Goal: Transaction & Acquisition: Purchase product/service

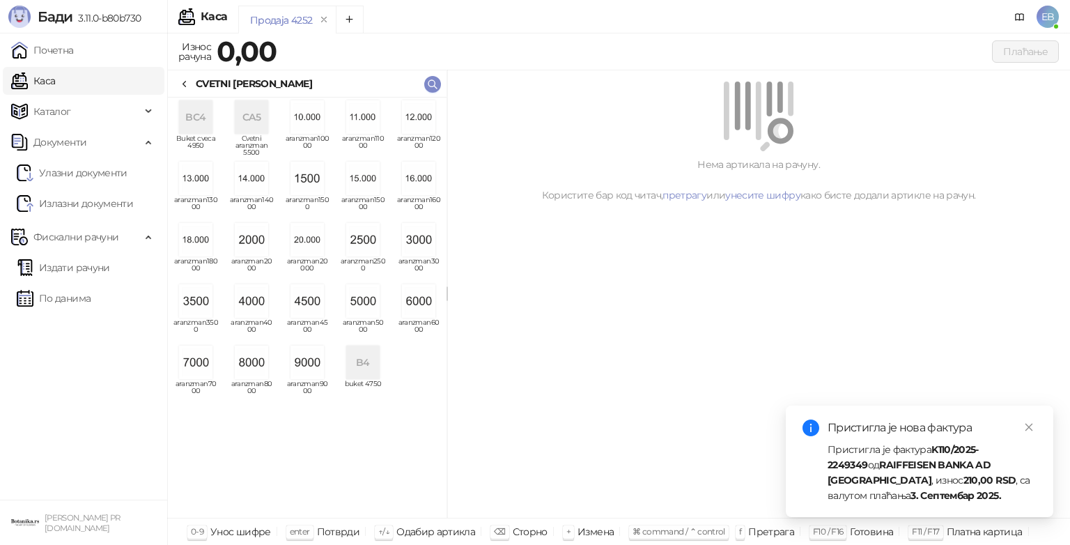
click at [259, 307] on img "grid" at bounding box center [251, 300] width 33 height 33
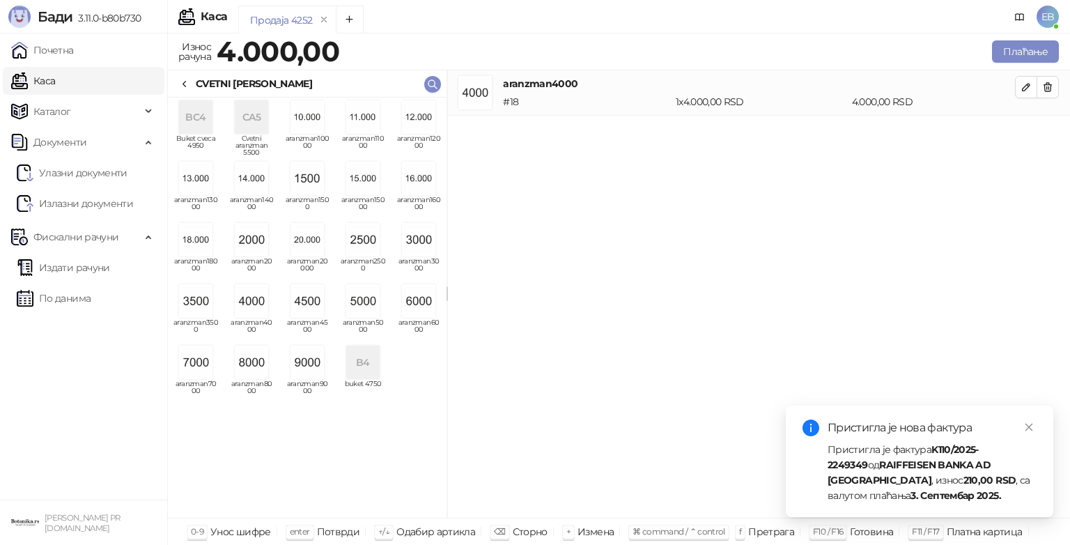
click at [182, 79] on icon at bounding box center [184, 84] width 11 height 11
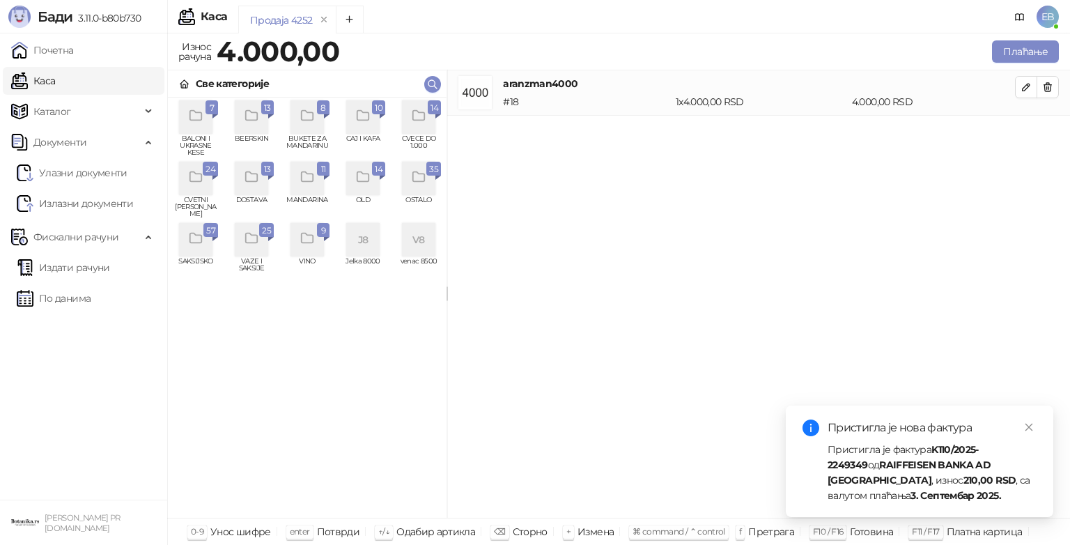
click at [426, 113] on div "grid" at bounding box center [418, 116] width 33 height 33
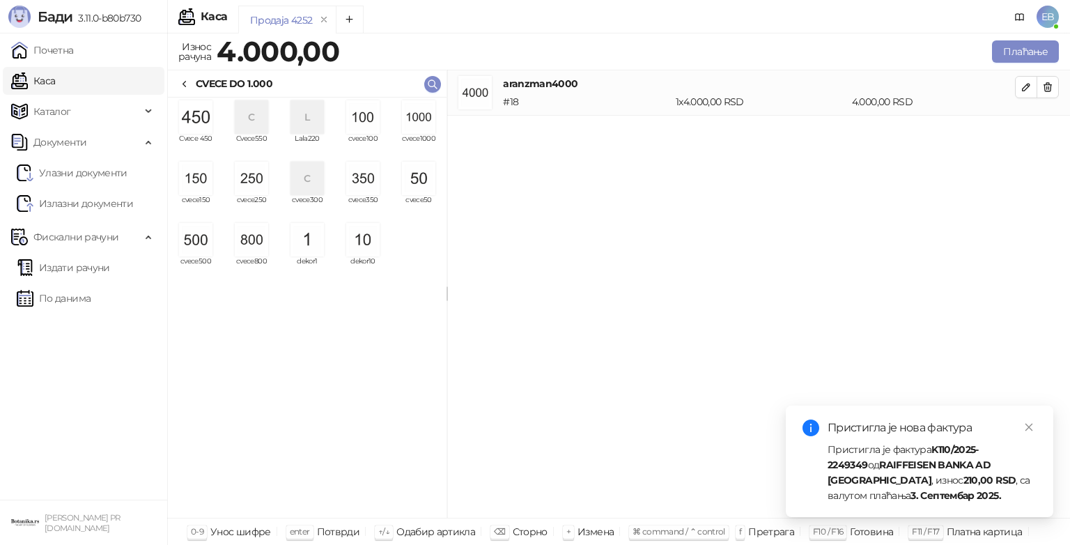
click at [204, 124] on img "grid" at bounding box center [195, 116] width 33 height 33
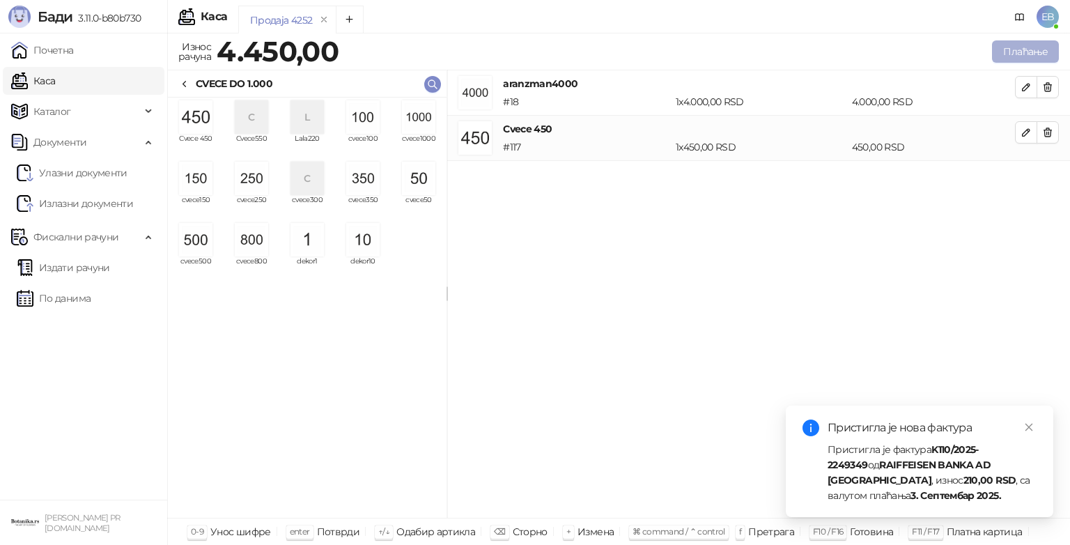
click at [1016, 52] on button "Плаћање" at bounding box center [1025, 51] width 67 height 22
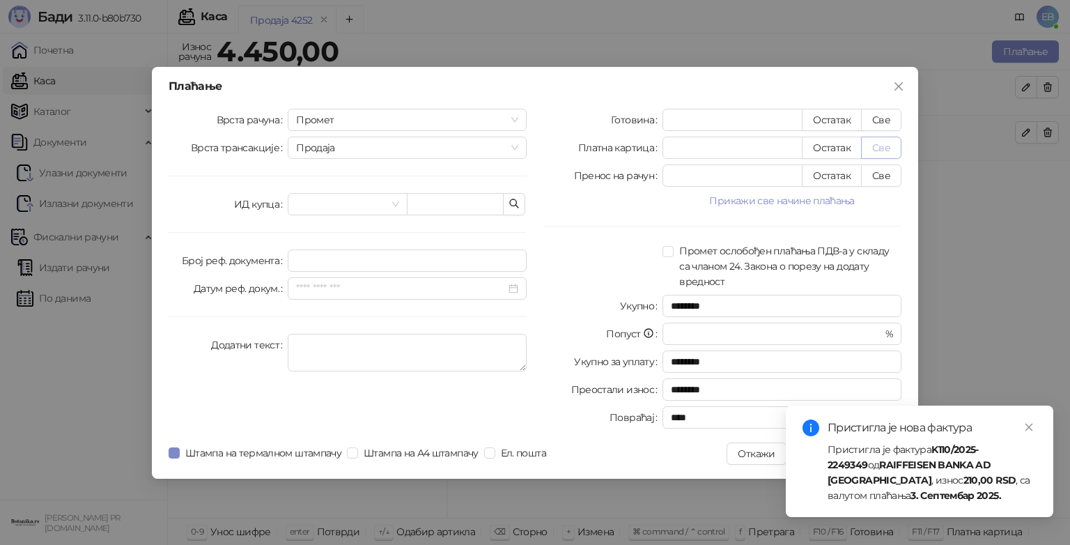
click at [882, 146] on button "Све" at bounding box center [881, 148] width 40 height 22
type input "****"
click at [1028, 426] on icon "close" at bounding box center [1030, 428] width 8 height 8
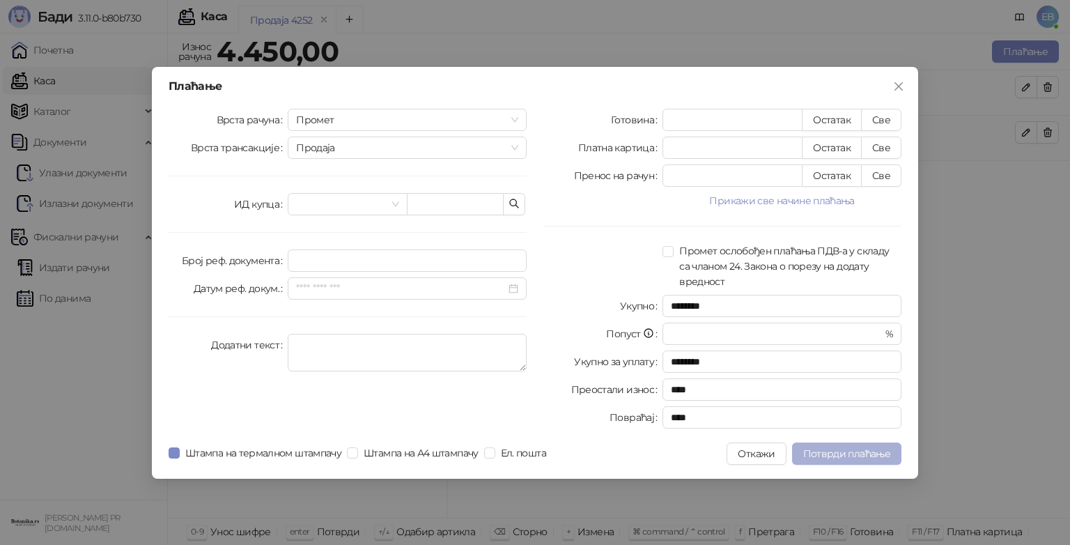
click at [861, 452] on span "Потврди плаћање" at bounding box center [846, 453] width 87 height 13
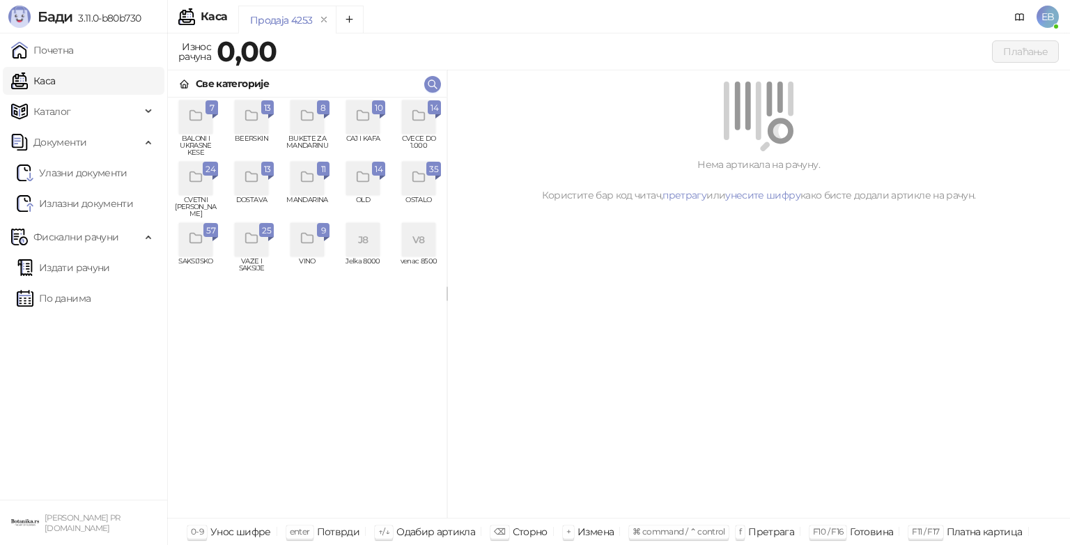
click at [412, 115] on icon "grid" at bounding box center [418, 116] width 12 height 10
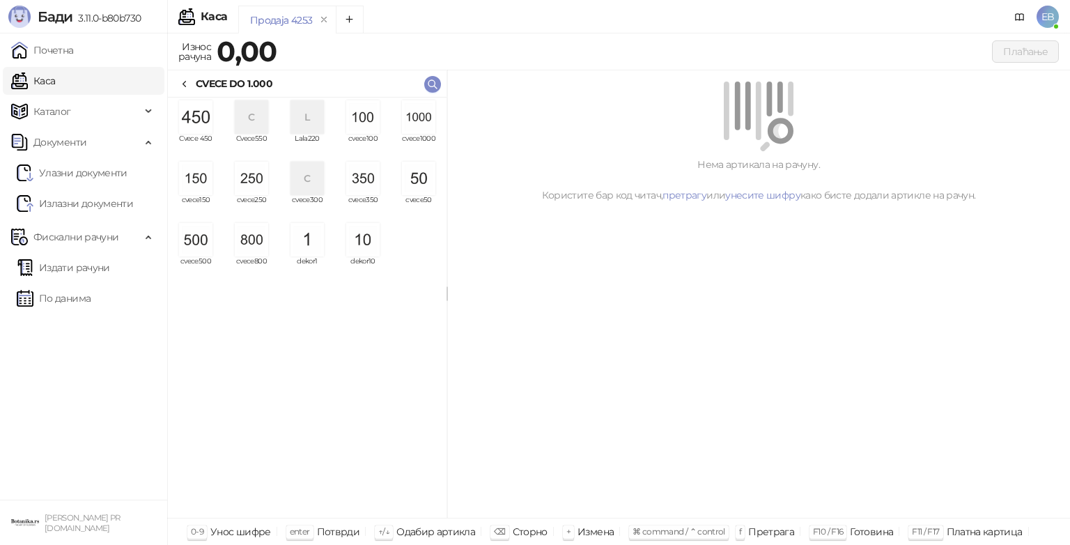
click at [412, 115] on img "grid" at bounding box center [418, 116] width 33 height 33
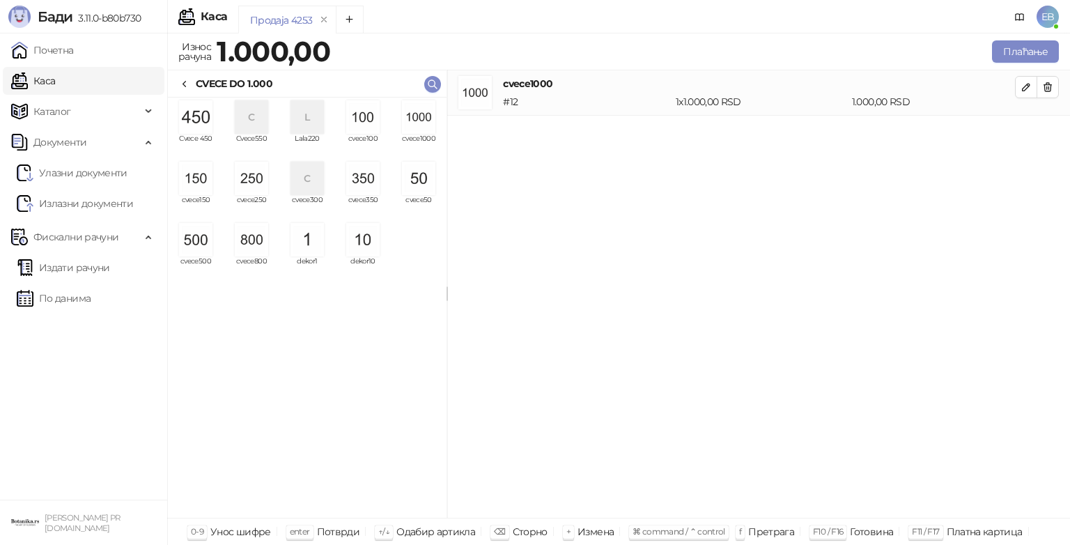
click at [357, 122] on img "grid" at bounding box center [362, 116] width 33 height 33
click at [1001, 52] on button "Плаћање" at bounding box center [1025, 51] width 67 height 22
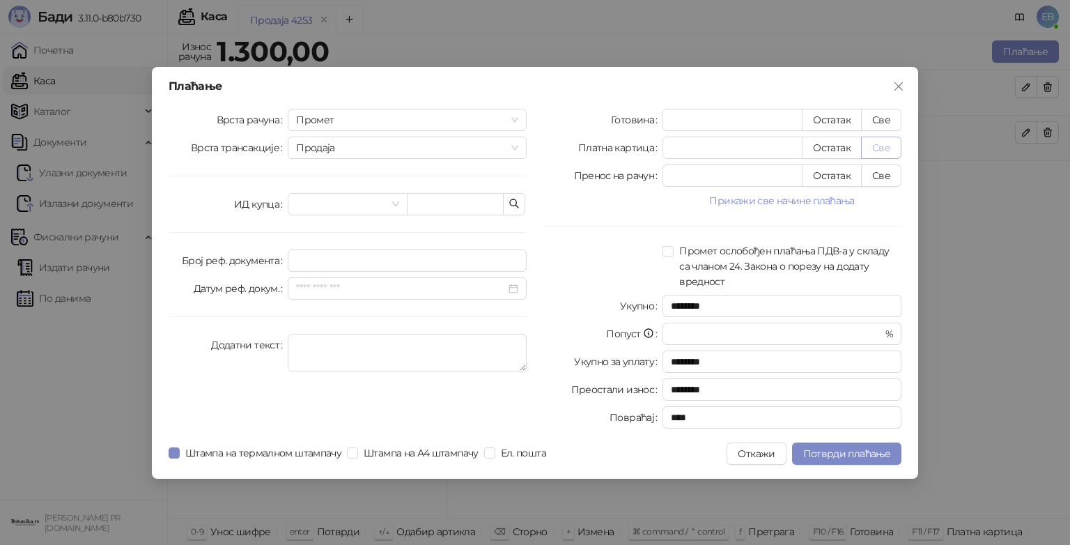
click at [888, 147] on button "Све" at bounding box center [881, 148] width 40 height 22
type input "****"
click at [867, 454] on span "Потврди плаћање" at bounding box center [846, 453] width 87 height 13
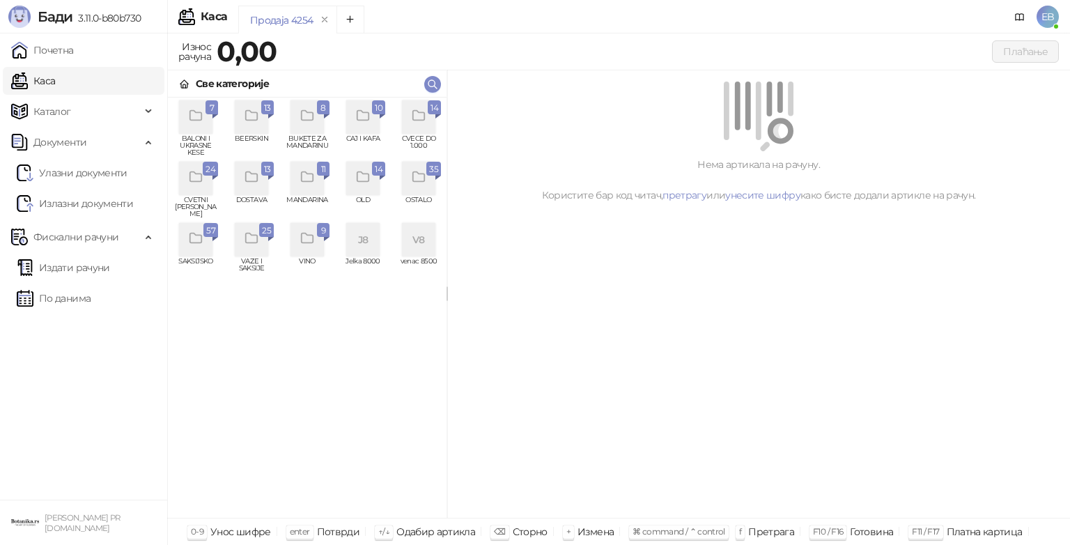
click at [191, 170] on icon "grid" at bounding box center [196, 177] width 16 height 16
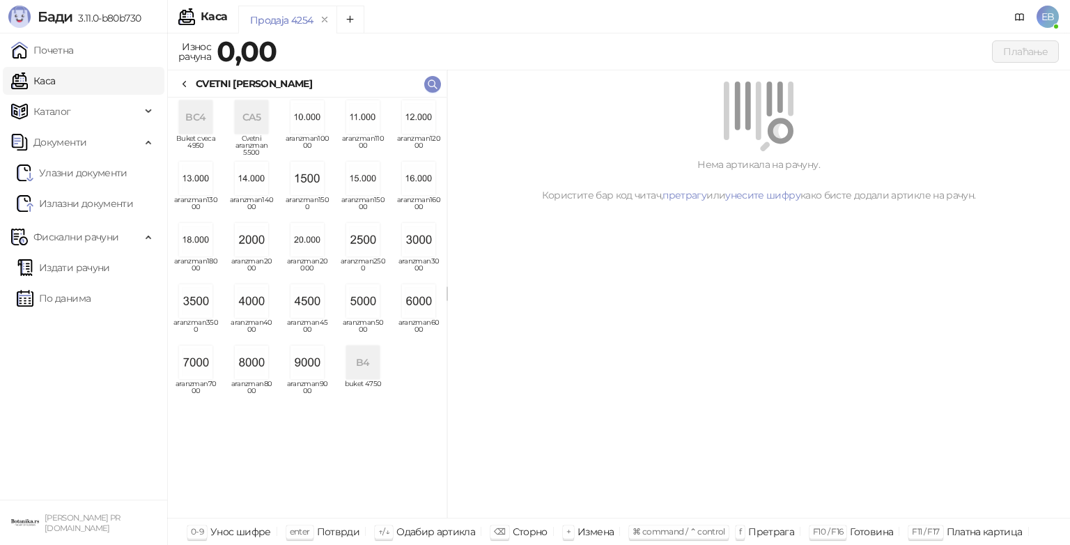
click at [424, 311] on img "grid" at bounding box center [418, 300] width 33 height 33
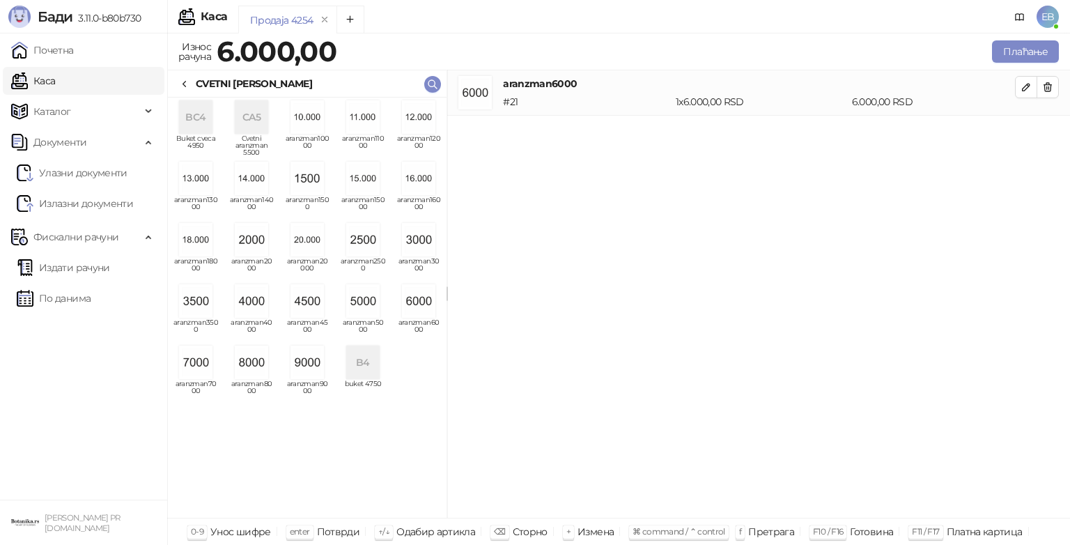
click at [184, 84] on icon at bounding box center [184, 85] width 3 height 6
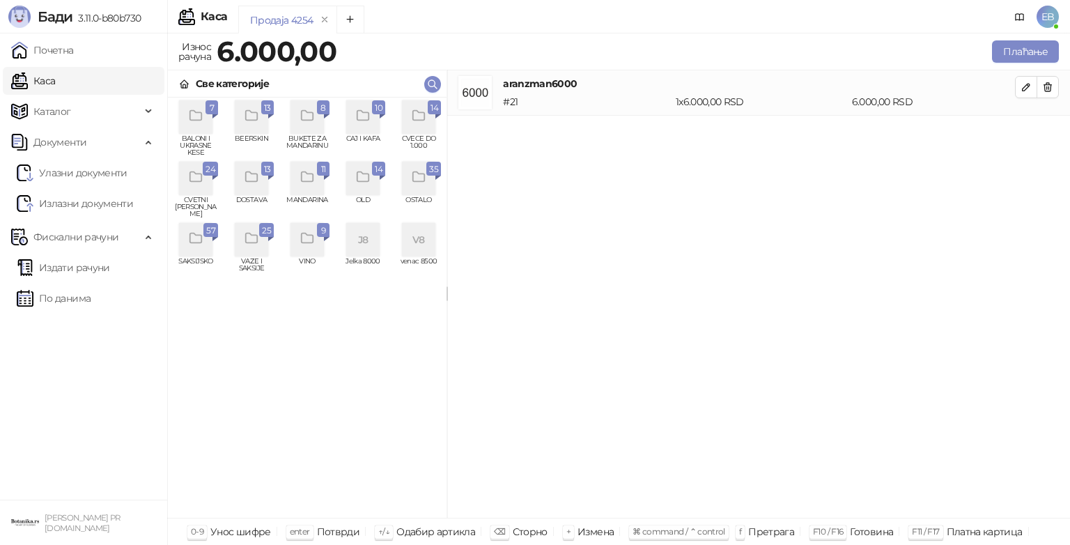
click at [421, 126] on div "grid" at bounding box center [418, 116] width 33 height 33
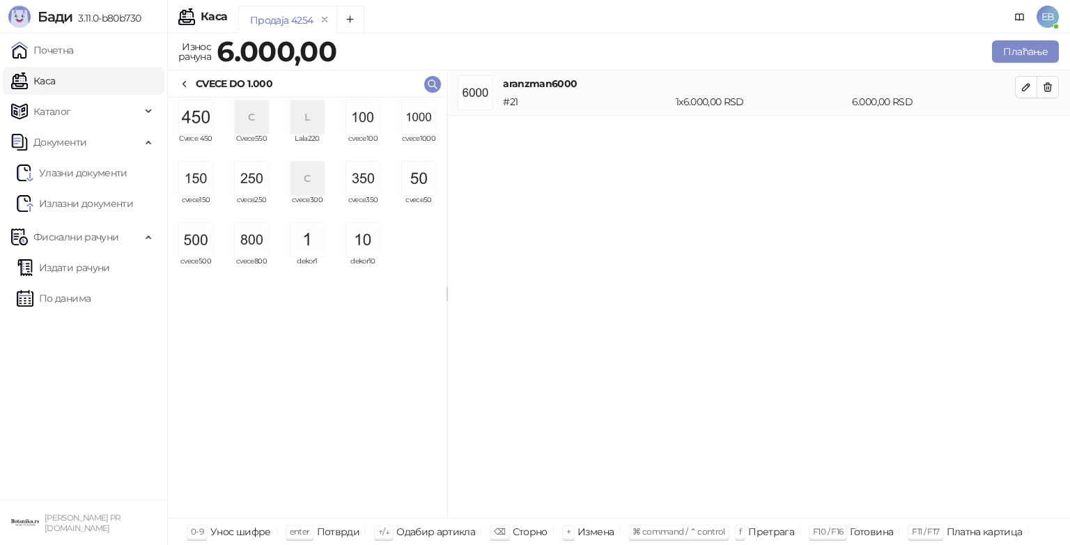
click at [187, 240] on img "grid" at bounding box center [195, 239] width 33 height 33
click at [1014, 53] on button "Плаћање" at bounding box center [1025, 51] width 67 height 22
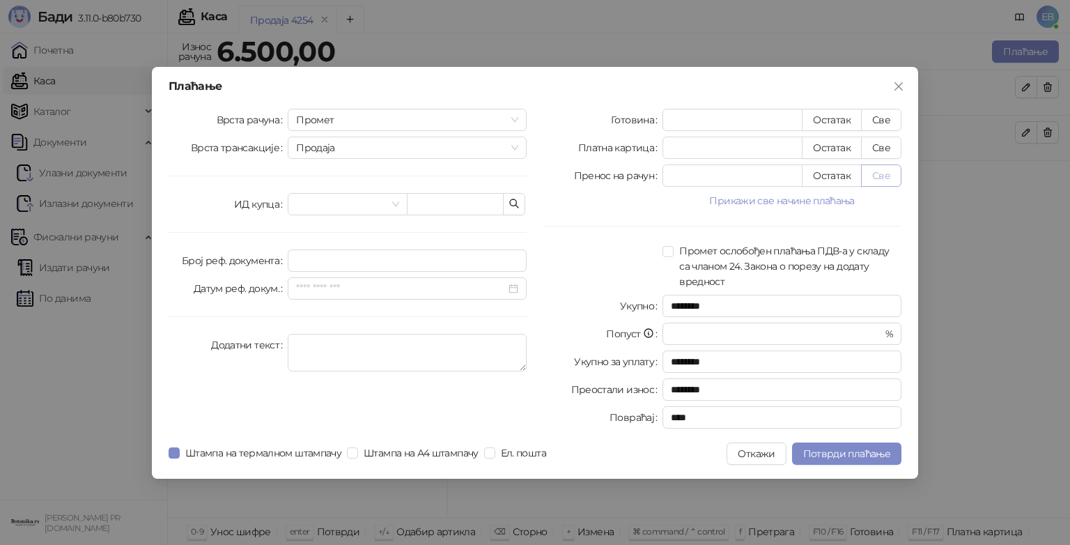
click at [878, 178] on button "Све" at bounding box center [881, 175] width 40 height 22
type input "****"
click at [872, 450] on span "Потврди плаћање" at bounding box center [846, 453] width 87 height 13
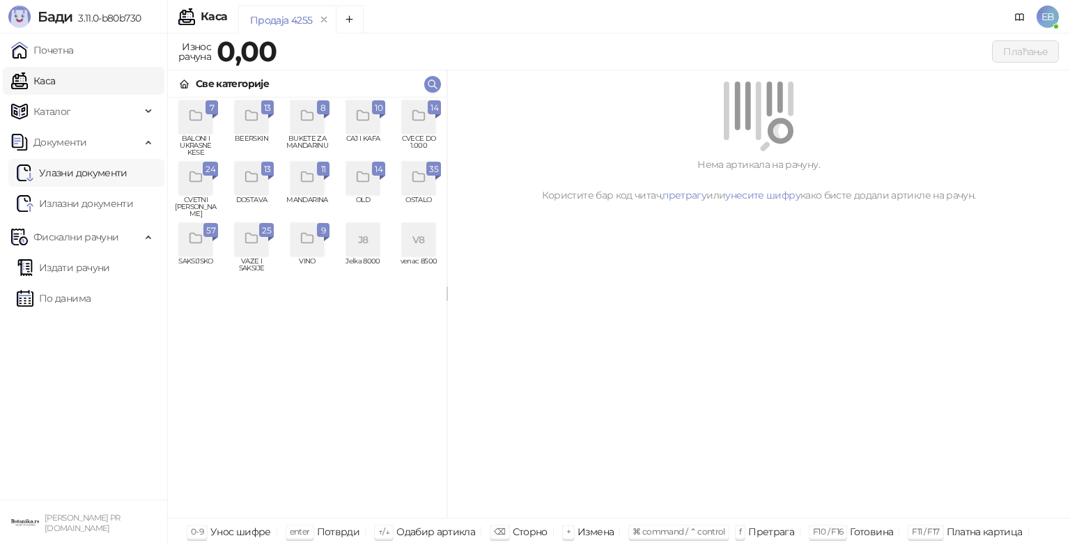
click at [120, 176] on link "Улазни документи" at bounding box center [72, 173] width 111 height 28
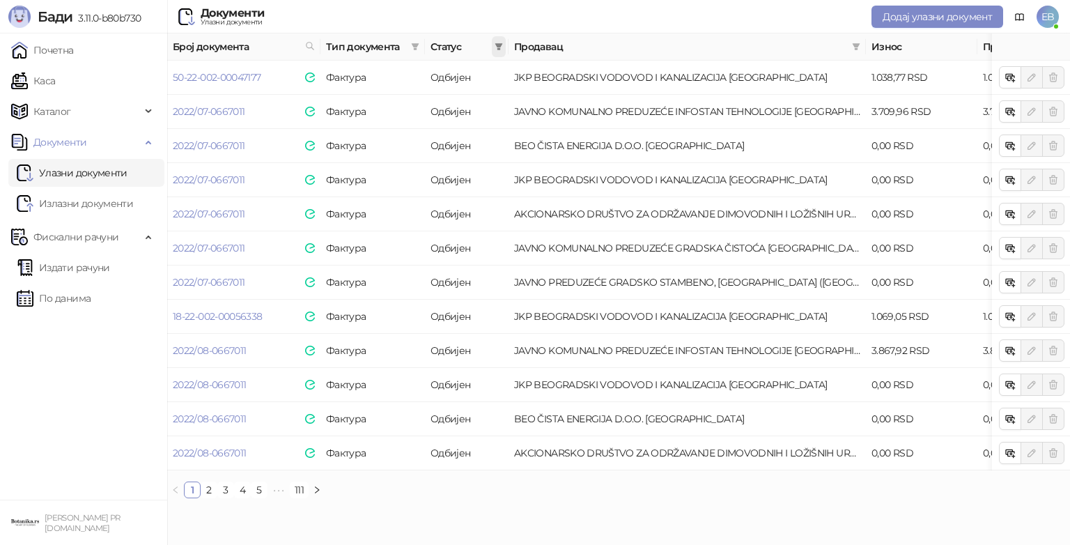
click at [498, 45] on icon "filter" at bounding box center [499, 46] width 8 height 7
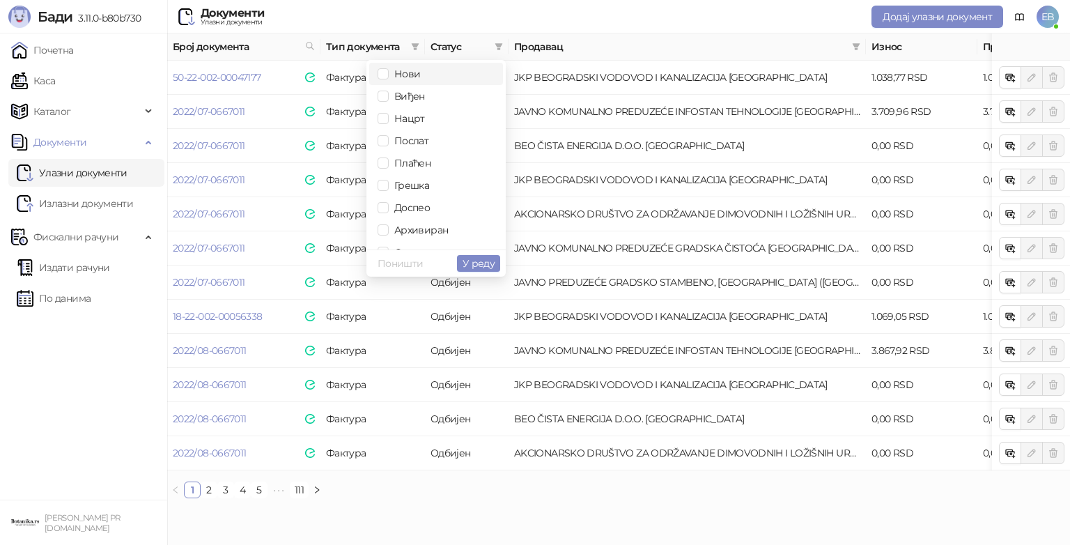
click at [412, 75] on span "Нови" at bounding box center [404, 74] width 31 height 13
click at [412, 97] on span "Виђен" at bounding box center [407, 96] width 36 height 13
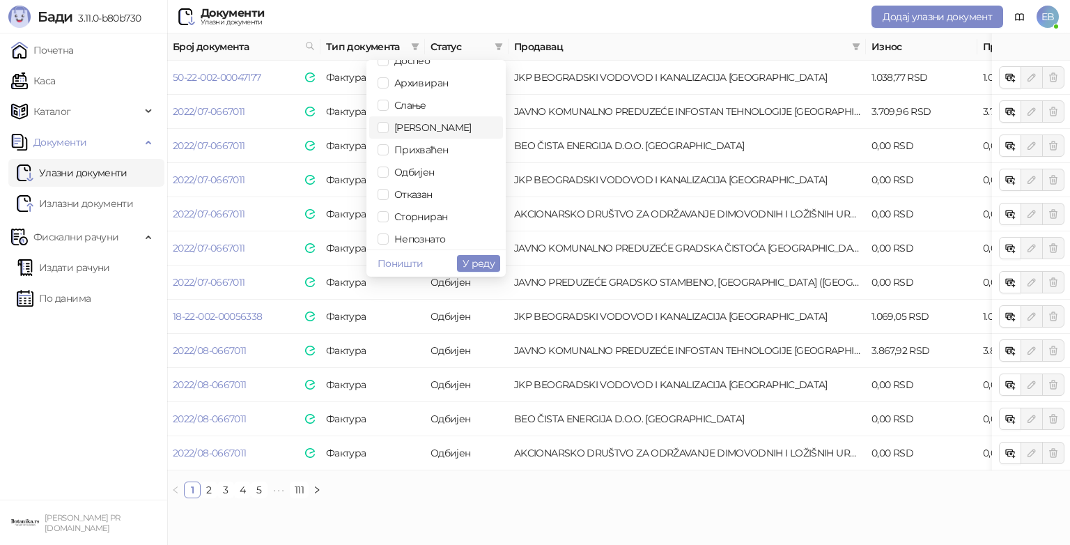
scroll to position [151, 0]
click at [442, 211] on span "Сторниран" at bounding box center [418, 213] width 59 height 13
click at [417, 194] on span "Отказан" at bounding box center [411, 191] width 44 height 13
click at [476, 261] on span "У реду" at bounding box center [479, 263] width 32 height 13
